Goal: Task Accomplishment & Management: Manage account settings

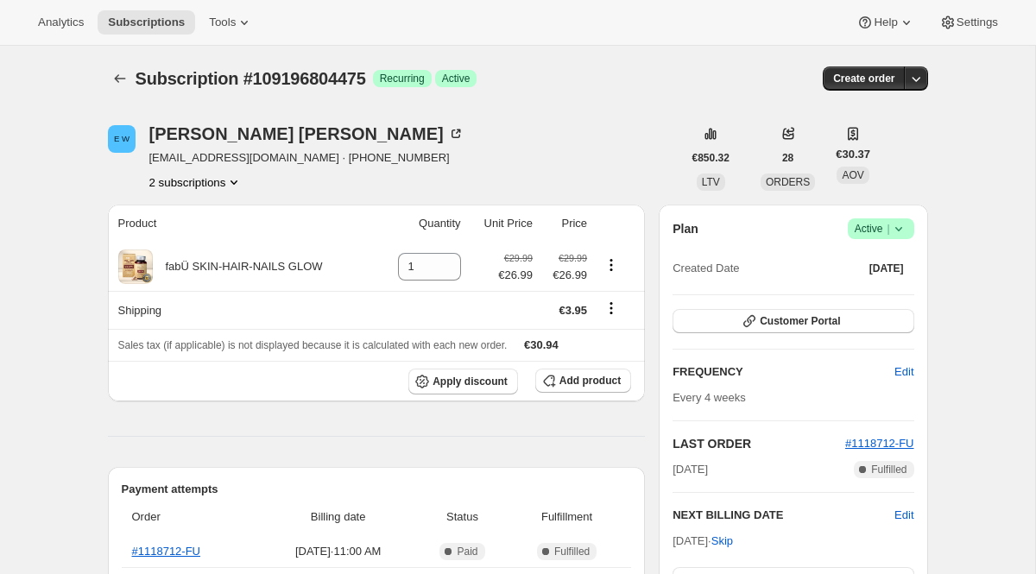
click at [874, 230] on span "Active |" at bounding box center [881, 228] width 53 height 17
click at [867, 276] on button "Pause subscription" at bounding box center [876, 263] width 108 height 28
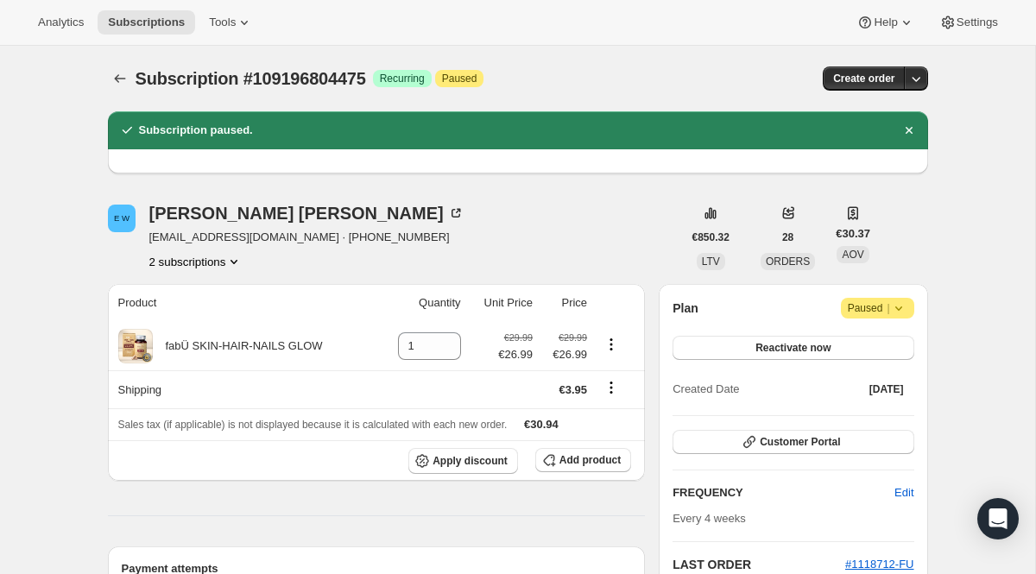
click at [871, 298] on span "Attention Paused |" at bounding box center [877, 308] width 73 height 21
click at [868, 341] on span "Cancel subscription" at bounding box center [874, 342] width 98 height 13
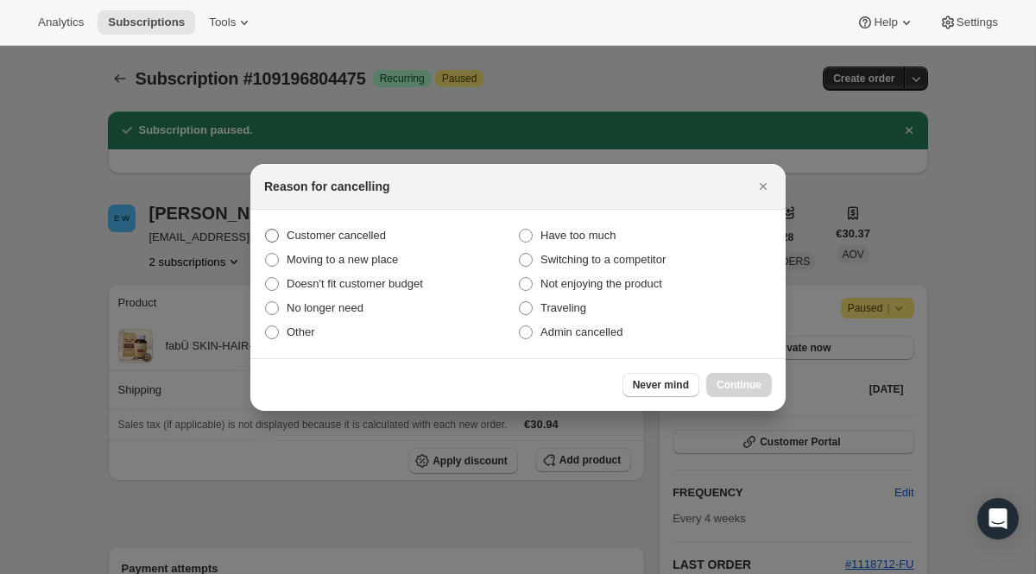
click at [394, 231] on label "Customer cancelled" at bounding box center [391, 236] width 254 height 24
click at [266, 230] on input "Customer cancelled" at bounding box center [265, 229] width 1 height 1
radio input "true"
click at [729, 385] on span "Continue" at bounding box center [739, 385] width 45 height 14
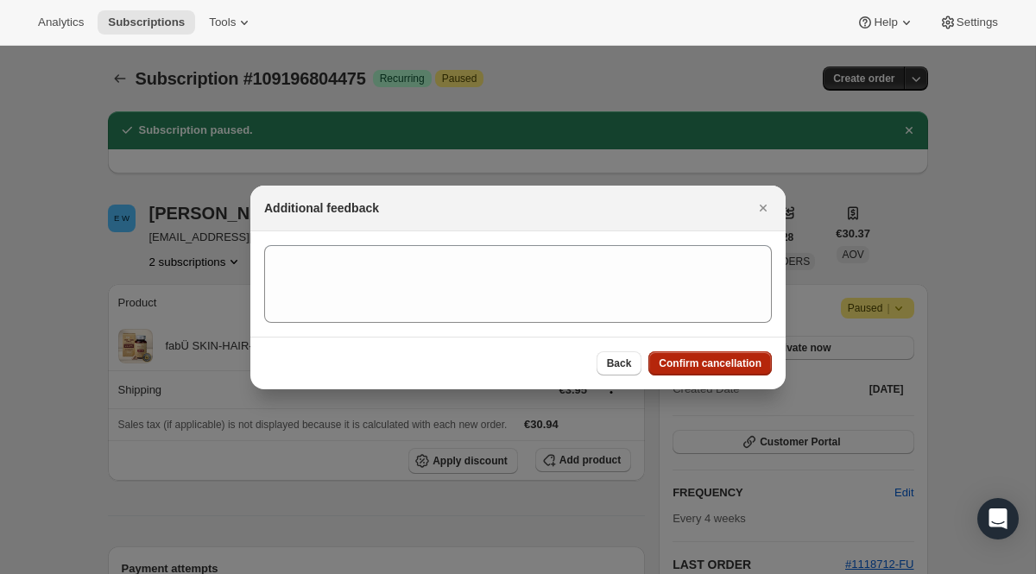
click at [719, 358] on span "Confirm cancellation" at bounding box center [710, 364] width 103 height 14
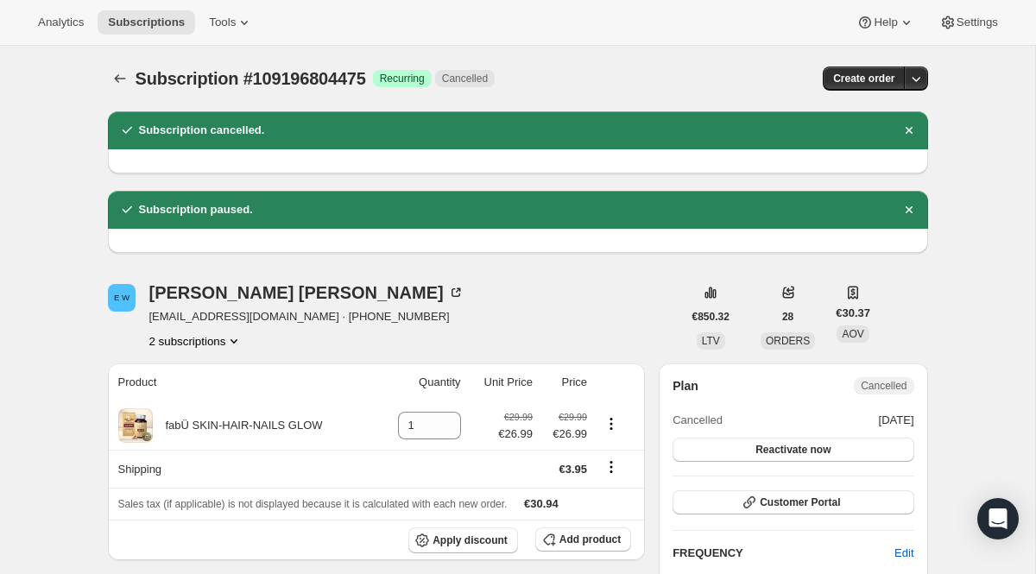
click at [205, 343] on button "2 subscriptions" at bounding box center [196, 341] width 94 height 17
click at [206, 400] on span "15722316100" at bounding box center [194, 403] width 126 height 17
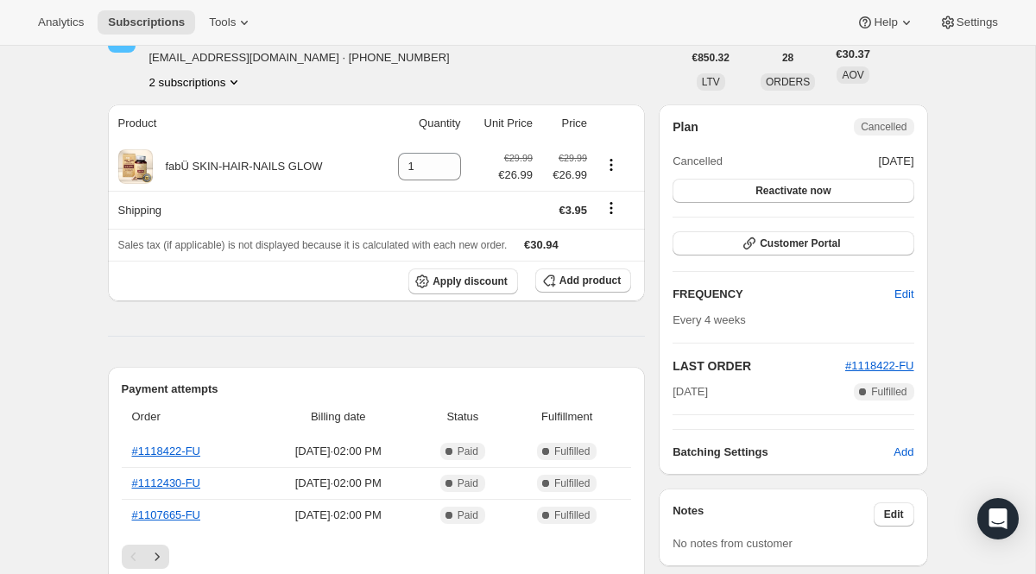
scroll to position [163, 0]
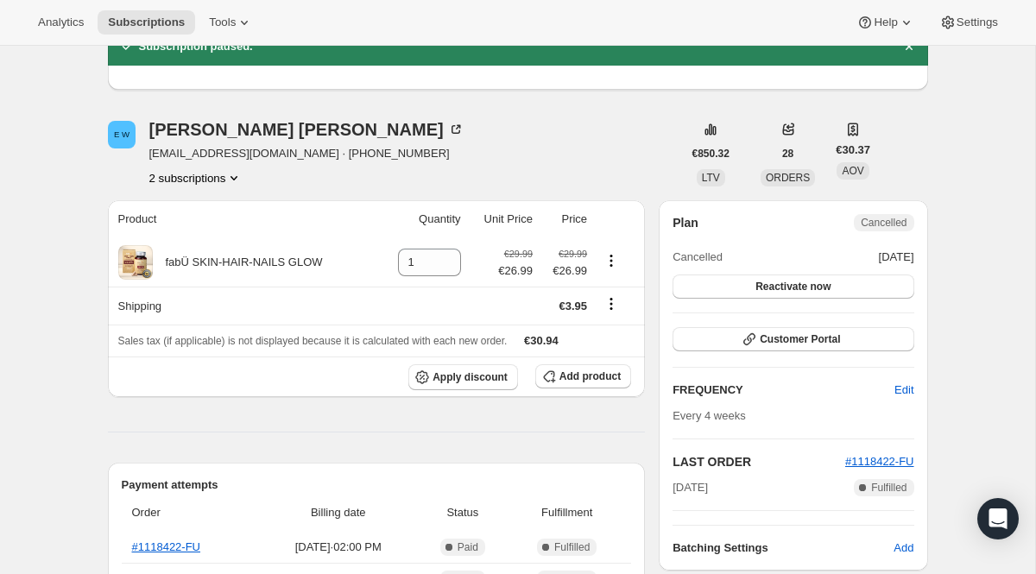
click at [220, 185] on button "2 subscriptions" at bounding box center [196, 177] width 94 height 17
click at [225, 209] on span "109196804475" at bounding box center [196, 210] width 120 height 17
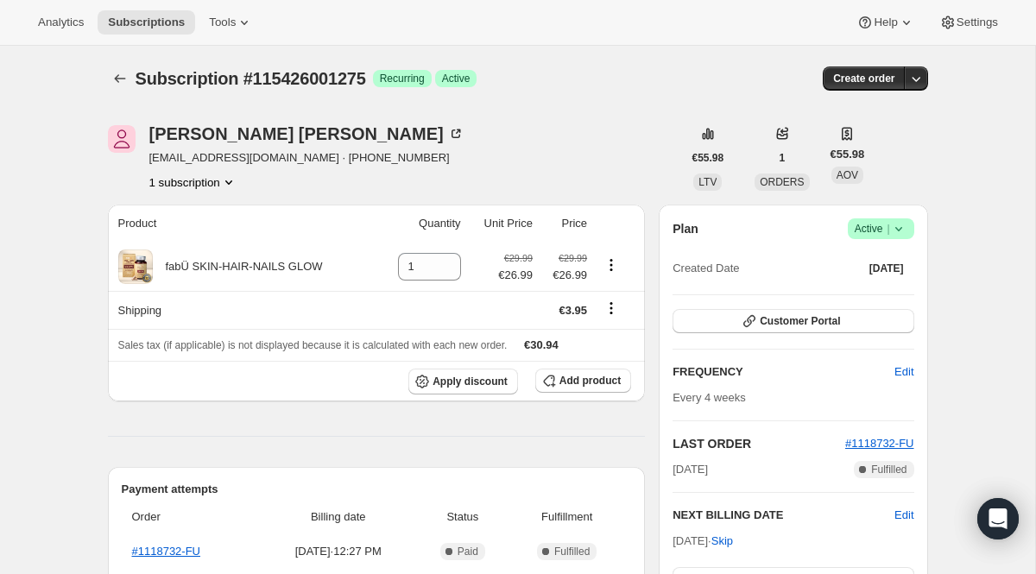
click at [854, 238] on span "Success Active |" at bounding box center [881, 229] width 67 height 21
click at [858, 296] on span "Cancel subscription" at bounding box center [876, 292] width 98 height 13
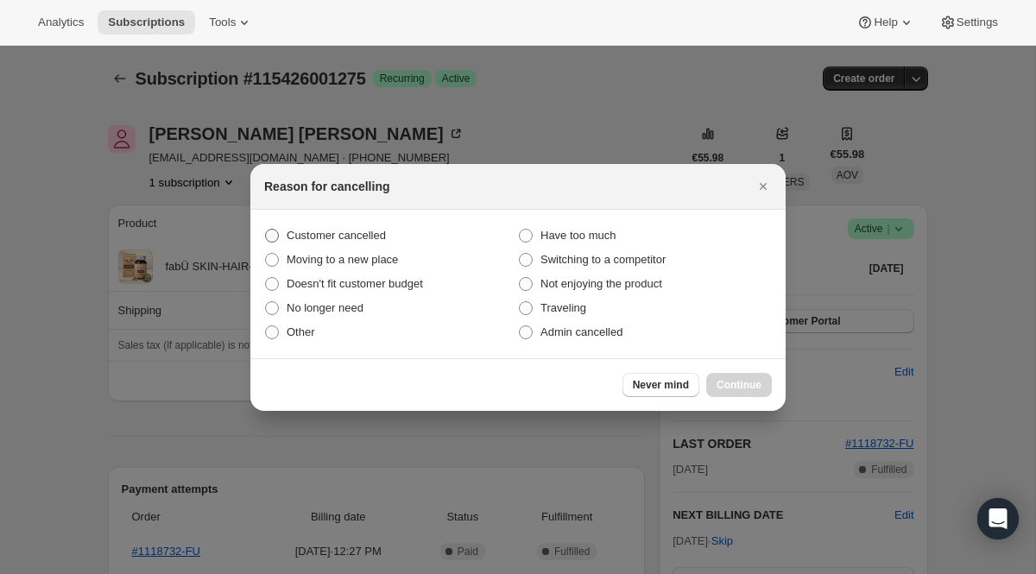
click at [383, 227] on span "Customer cancelled" at bounding box center [336, 235] width 99 height 17
click at [266, 229] on input "Customer cancelled" at bounding box center [265, 229] width 1 height 1
radio input "true"
click at [732, 385] on span "Continue" at bounding box center [739, 385] width 45 height 14
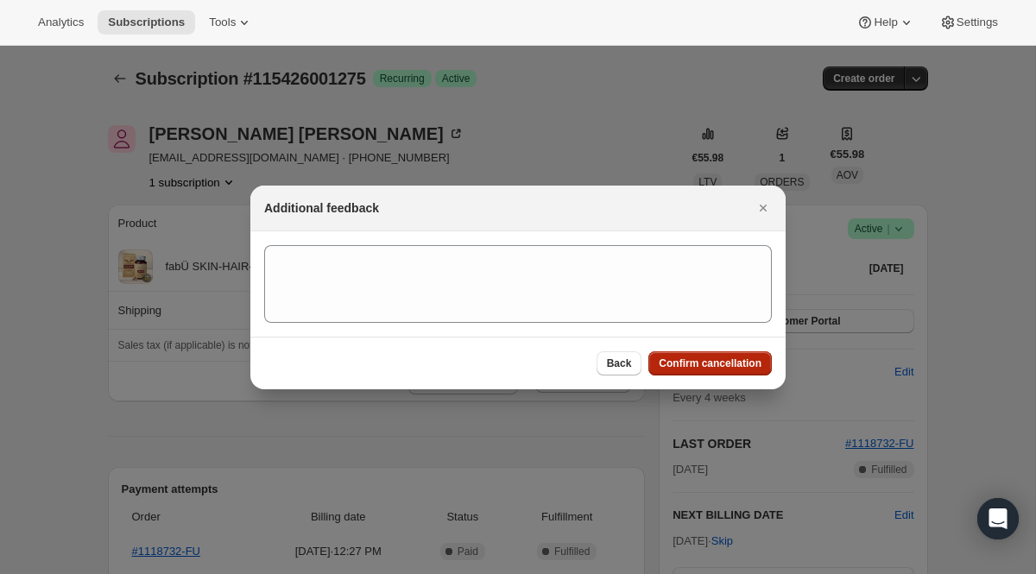
click at [675, 372] on button "Confirm cancellation" at bounding box center [711, 364] width 124 height 24
